Goal: Transaction & Acquisition: Purchase product/service

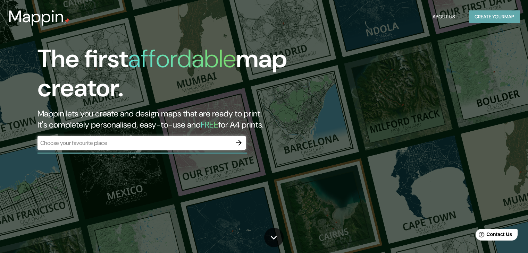
click at [477, 16] on button "Create your map" at bounding box center [494, 16] width 51 height 13
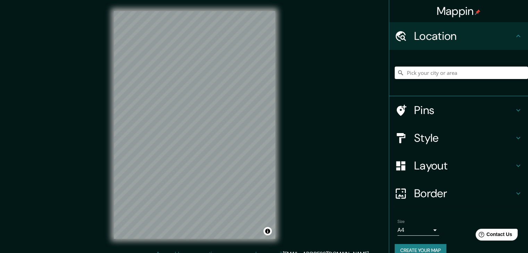
click at [412, 75] on input "Pick your city or area" at bounding box center [461, 73] width 133 height 12
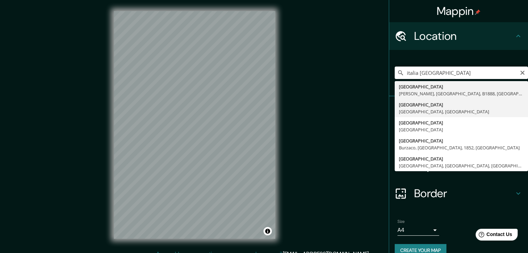
type input "[GEOGRAPHIC_DATA], [GEOGRAPHIC_DATA], [GEOGRAPHIC_DATA]"
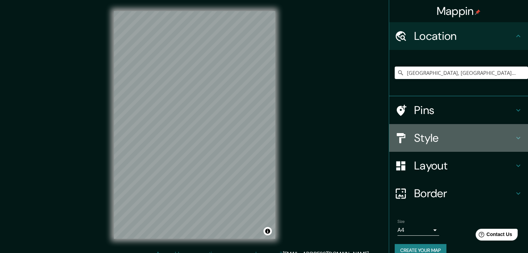
click at [419, 141] on h4 "Style" at bounding box center [464, 138] width 100 height 14
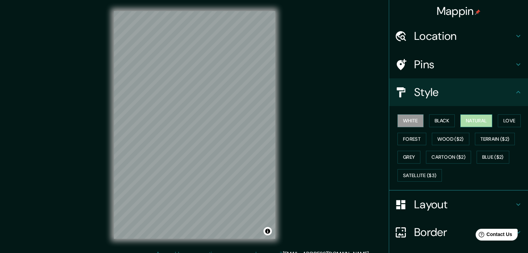
click at [476, 121] on button "Natural" at bounding box center [476, 121] width 32 height 13
click at [429, 117] on button "Black" at bounding box center [442, 121] width 26 height 13
click at [407, 117] on button "White" at bounding box center [411, 121] width 26 height 13
click at [409, 134] on button "Forest" at bounding box center [412, 139] width 29 height 13
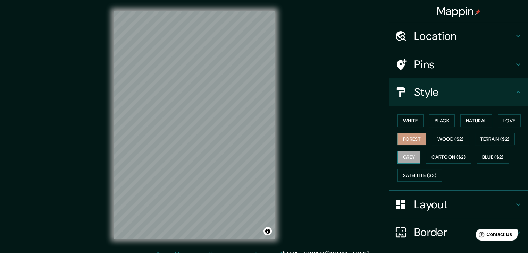
click at [409, 158] on button "Grey" at bounding box center [409, 157] width 23 height 13
click at [401, 174] on button "Satellite ($3)" at bounding box center [420, 175] width 44 height 13
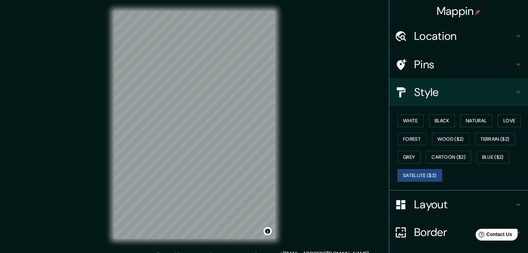
click at [87, 126] on div "Mappin Location Florence, Florence, Italy Pins Style White Black Natural Love F…" at bounding box center [264, 130] width 528 height 261
click at [319, 193] on div "Mappin Location Florence, Florence, Italy Pins Style White Black Natural Love F…" at bounding box center [264, 130] width 528 height 261
click at [312, 197] on div "Mappin Location Florence, Florence, Italy Pins Style White Black Natural Love F…" at bounding box center [264, 130] width 528 height 261
click at [283, 156] on div "© Mapbox © OpenStreetMap Improve this map © Maxar" at bounding box center [195, 125] width 184 height 250
click at [446, 119] on button "Black" at bounding box center [442, 121] width 26 height 13
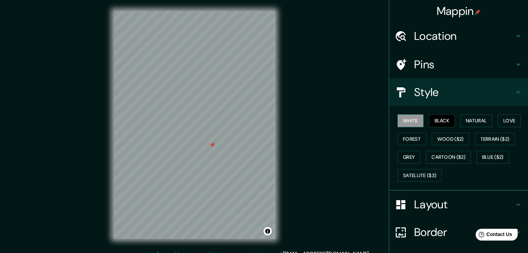
click at [409, 118] on button "White" at bounding box center [411, 121] width 26 height 13
click at [475, 122] on button "Natural" at bounding box center [476, 121] width 32 height 13
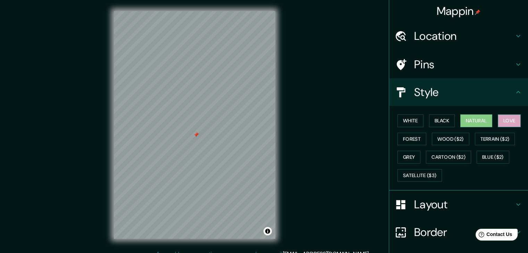
click at [509, 123] on button "Love" at bounding box center [509, 121] width 23 height 13
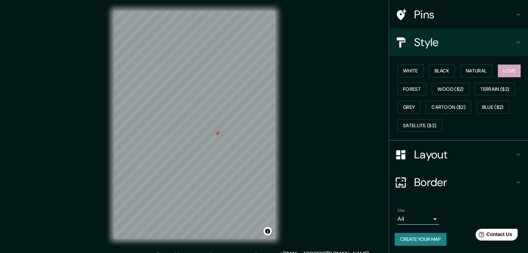
click at [425, 154] on h4 "Layout" at bounding box center [464, 155] width 100 height 14
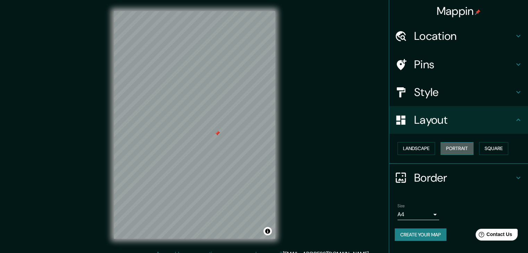
click at [445, 153] on button "Portrait" at bounding box center [457, 148] width 33 height 13
click at [491, 151] on button "Square" at bounding box center [493, 148] width 29 height 13
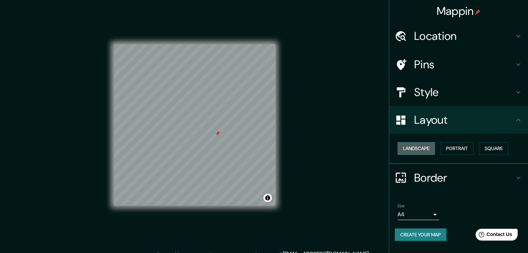
click at [426, 144] on button "Landscape" at bounding box center [416, 148] width 37 height 13
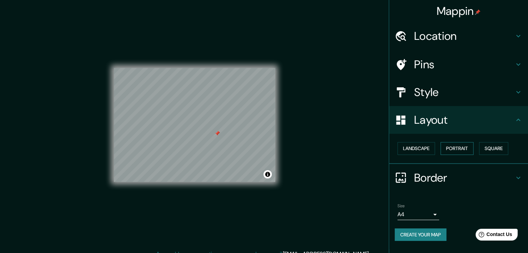
click at [460, 147] on button "Portrait" at bounding box center [457, 148] width 33 height 13
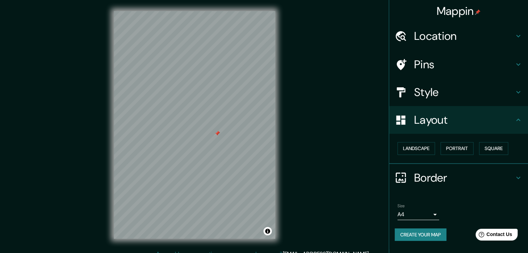
scroll to position [8, 0]
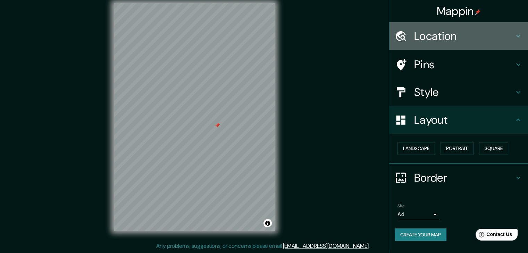
click at [428, 43] on div "Location" at bounding box center [458, 36] width 139 height 28
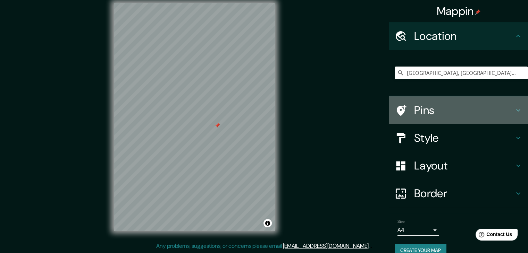
click at [453, 108] on h4 "Pins" at bounding box center [464, 110] width 100 height 14
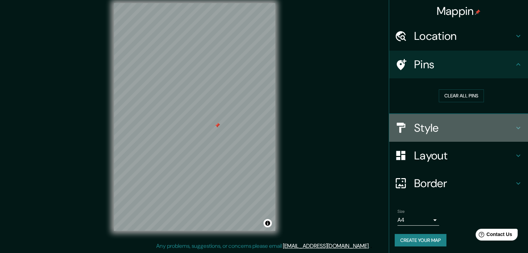
click at [449, 129] on h4 "Style" at bounding box center [464, 128] width 100 height 14
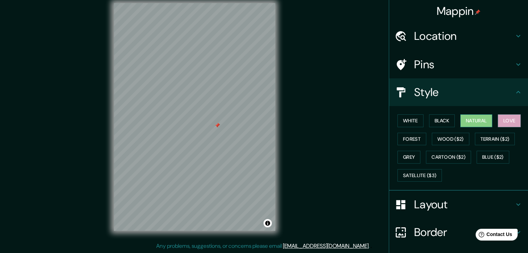
click at [474, 123] on button "Natural" at bounding box center [476, 121] width 32 height 13
click at [442, 117] on button "Black" at bounding box center [442, 121] width 26 height 13
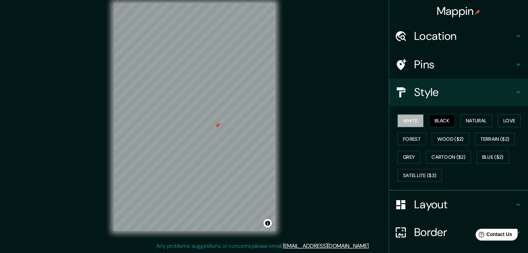
click at [407, 118] on button "White" at bounding box center [411, 121] width 26 height 13
click at [442, 122] on button "Black" at bounding box center [442, 121] width 26 height 13
click at [400, 160] on button "Grey" at bounding box center [409, 157] width 23 height 13
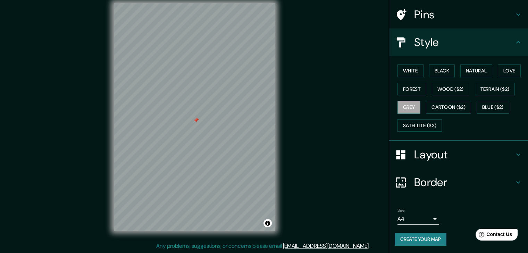
click at [412, 233] on button "Create your map" at bounding box center [421, 239] width 52 height 13
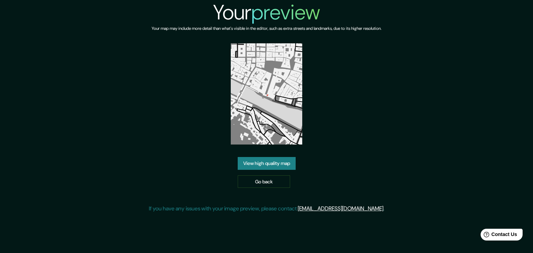
click at [281, 110] on img at bounding box center [267, 93] width 72 height 101
click at [276, 162] on link "View high quality map" at bounding box center [267, 163] width 58 height 13
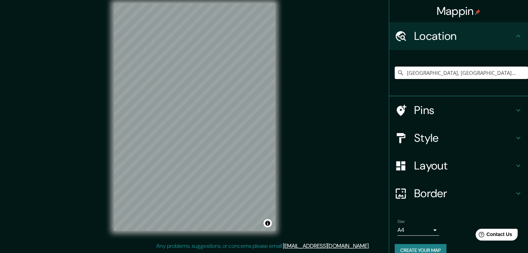
click at [466, 73] on input "[GEOGRAPHIC_DATA], [GEOGRAPHIC_DATA], [GEOGRAPHIC_DATA]" at bounding box center [461, 73] width 133 height 12
click at [461, 77] on input "[GEOGRAPHIC_DATA], [GEOGRAPHIC_DATA], [GEOGRAPHIC_DATA]" at bounding box center [461, 73] width 133 height 12
click at [461, 75] on input "[GEOGRAPHIC_DATA], [GEOGRAPHIC_DATA], [GEOGRAPHIC_DATA]" at bounding box center [461, 73] width 133 height 12
click at [461, 75] on input "Florence, Florence, Italy" at bounding box center [461, 73] width 133 height 12
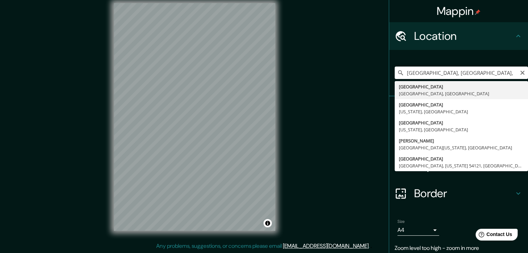
type input "Florence, Florence, Italy"
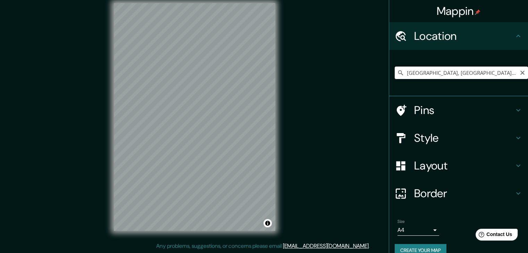
click at [467, 75] on input "Florence, Florence, Italy" at bounding box center [461, 73] width 133 height 12
type input "f"
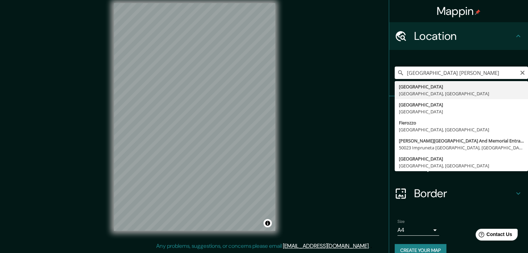
type input "Florence, Florence, Italy"
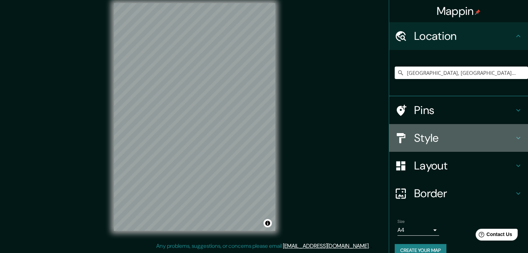
click at [429, 142] on h4 "Style" at bounding box center [464, 138] width 100 height 14
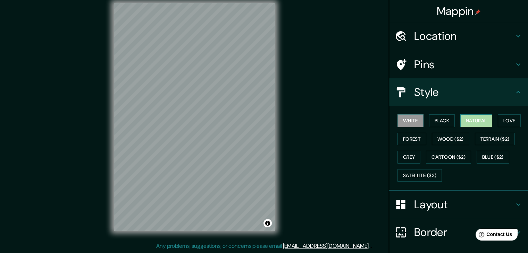
click at [470, 126] on button "Natural" at bounding box center [476, 121] width 32 height 13
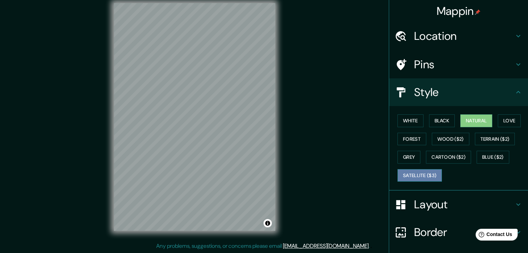
click at [410, 172] on button "Satellite ($3)" at bounding box center [420, 175] width 44 height 13
click at [86, 107] on div "Mappin Location [GEOGRAPHIC_DATA], [GEOGRAPHIC_DATA], [GEOGRAPHIC_DATA] Pins St…" at bounding box center [264, 122] width 528 height 261
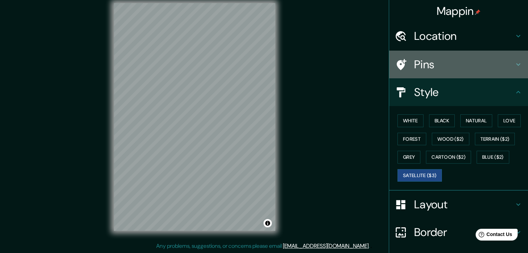
click at [468, 64] on h4 "Pins" at bounding box center [464, 65] width 100 height 14
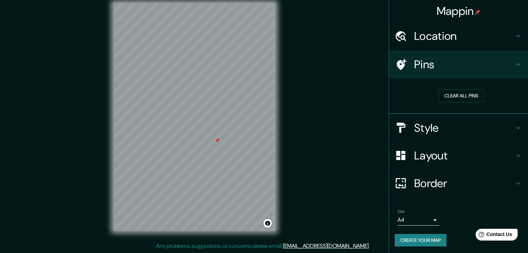
click at [455, 131] on h4 "Style" at bounding box center [464, 128] width 100 height 14
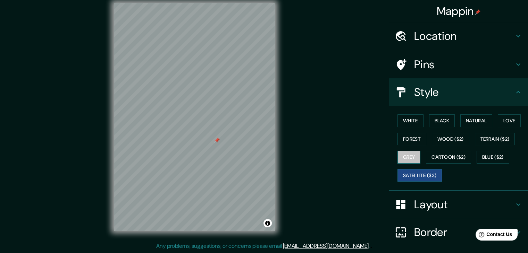
click at [406, 151] on button "Grey" at bounding box center [409, 157] width 23 height 13
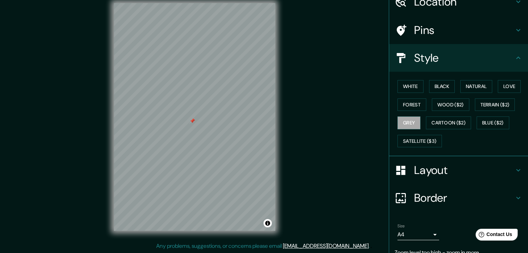
scroll to position [64, 0]
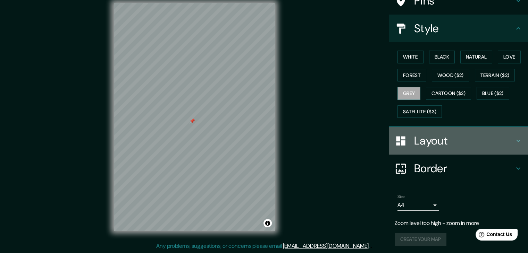
click at [425, 138] on h4 "Layout" at bounding box center [464, 141] width 100 height 14
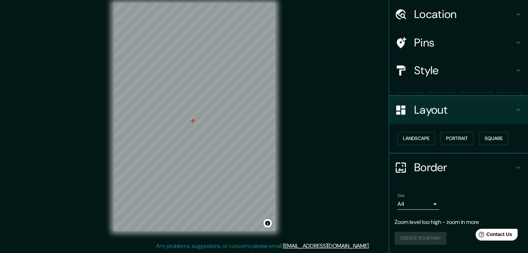
scroll to position [10, 0]
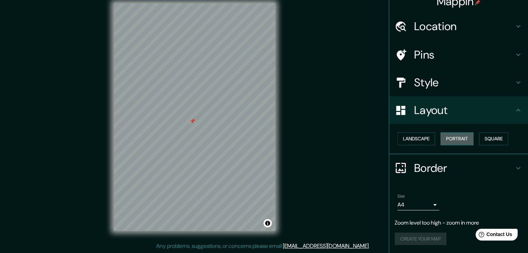
click at [452, 143] on button "Portrait" at bounding box center [457, 139] width 33 height 13
click at [403, 235] on div "Create your map" at bounding box center [459, 239] width 128 height 13
click at [442, 25] on h4 "Location" at bounding box center [464, 26] width 100 height 14
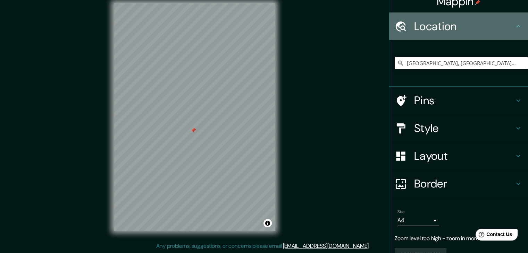
click at [442, 25] on h4 "Location" at bounding box center [464, 26] width 100 height 14
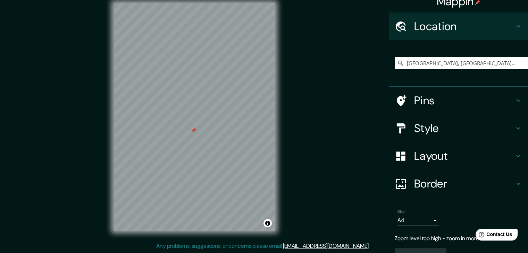
scroll to position [26, 0]
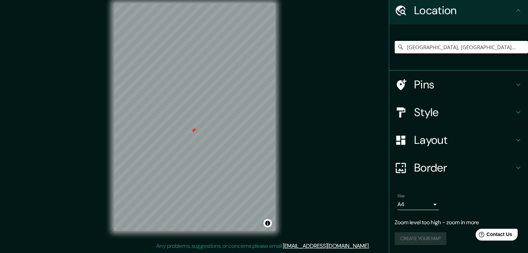
click at [434, 89] on h4 "Pins" at bounding box center [464, 85] width 100 height 14
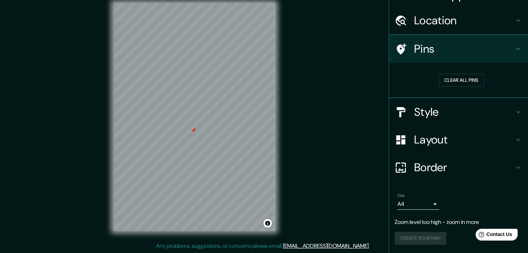
scroll to position [15, 0]
click at [434, 104] on div "Style" at bounding box center [458, 113] width 139 height 28
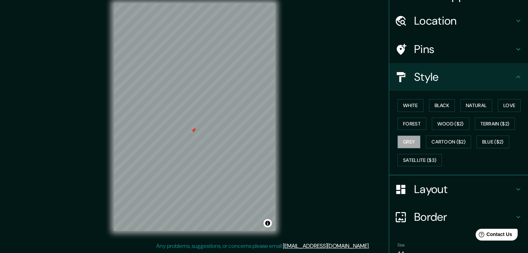
click at [404, 139] on button "Grey" at bounding box center [409, 142] width 23 height 13
click at [406, 102] on button "White" at bounding box center [411, 105] width 26 height 13
click at [406, 137] on button "Grey" at bounding box center [409, 142] width 23 height 13
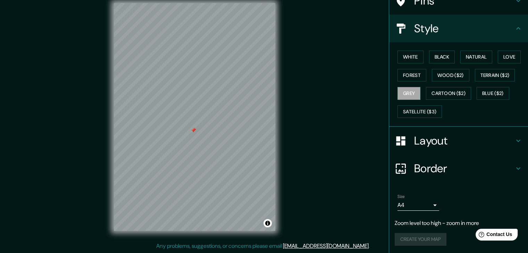
scroll to position [0, 0]
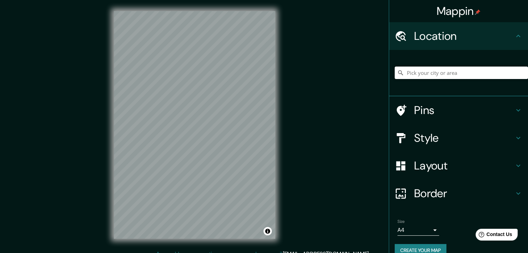
click at [445, 70] on input "Pick your city or area" at bounding box center [461, 73] width 133 height 12
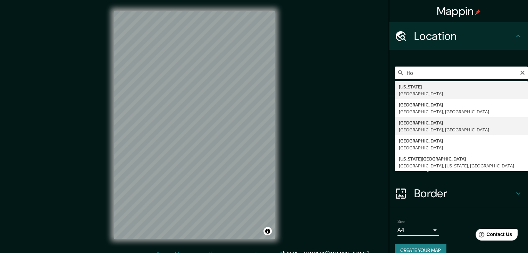
type input "[GEOGRAPHIC_DATA], [GEOGRAPHIC_DATA], [GEOGRAPHIC_DATA]"
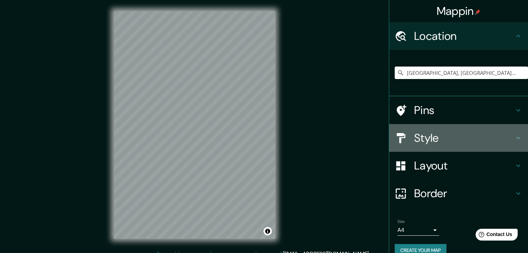
click at [417, 148] on div "Style" at bounding box center [458, 138] width 139 height 28
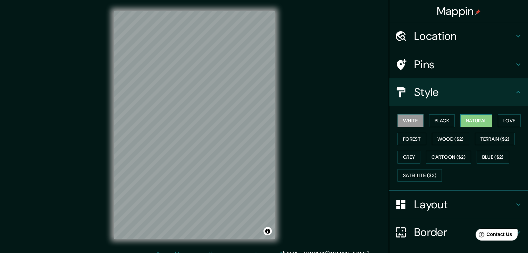
click at [473, 123] on button "Natural" at bounding box center [476, 121] width 32 height 13
click at [414, 169] on button "Satellite ($3)" at bounding box center [420, 175] width 44 height 13
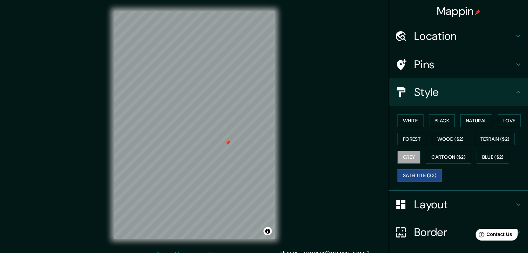
click at [400, 157] on button "Grey" at bounding box center [409, 157] width 23 height 13
